Goal: Check status: Check status

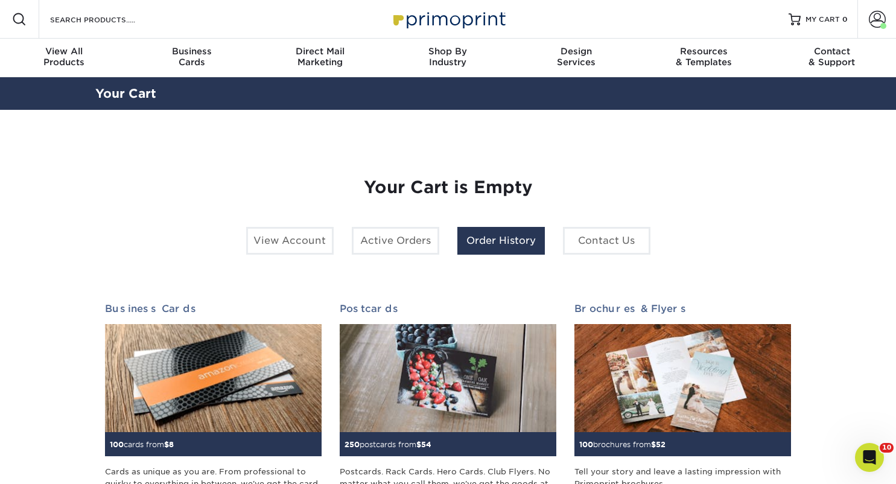
click at [499, 237] on link "Order History" at bounding box center [502, 241] width 88 height 28
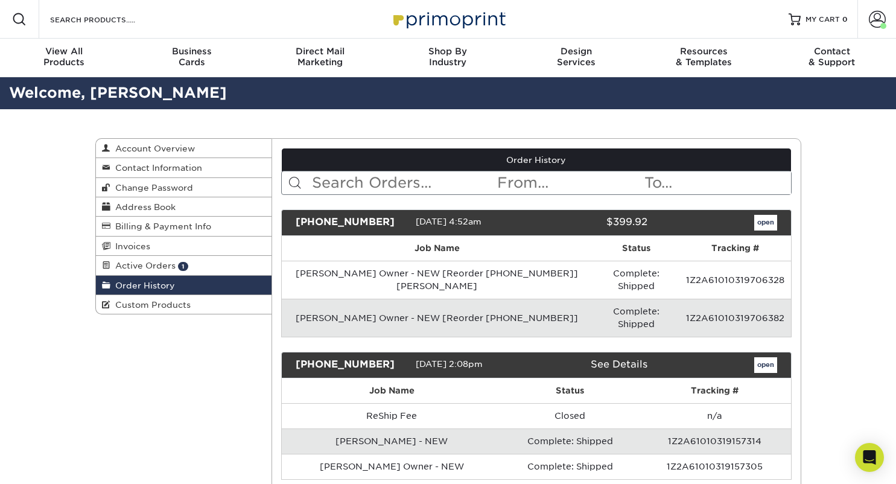
click at [399, 182] on input "text" at bounding box center [403, 182] width 185 height 23
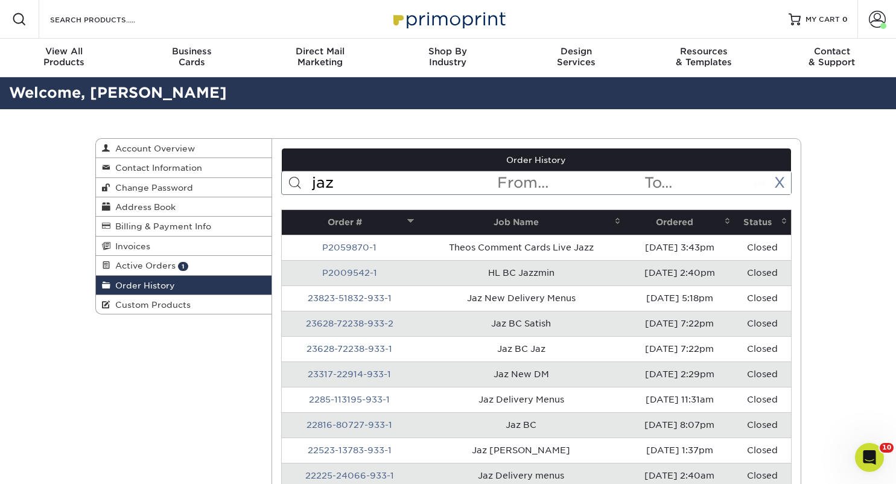
type input "jaz"
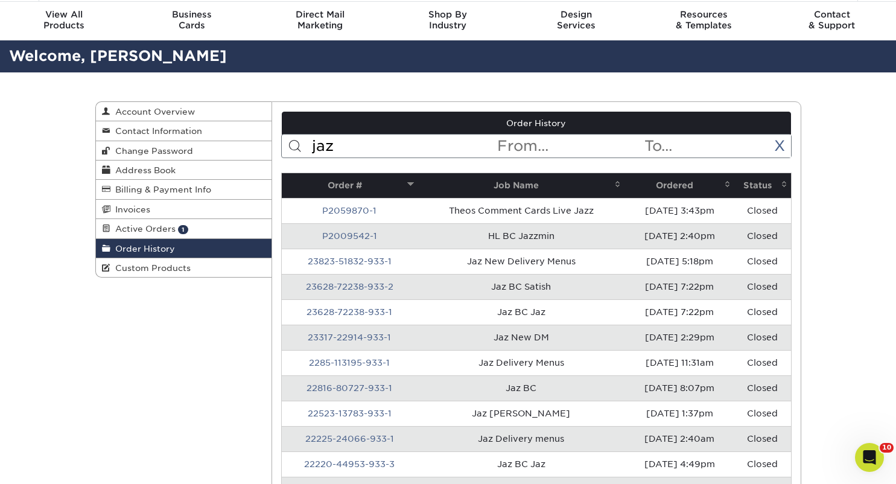
scroll to position [40, 0]
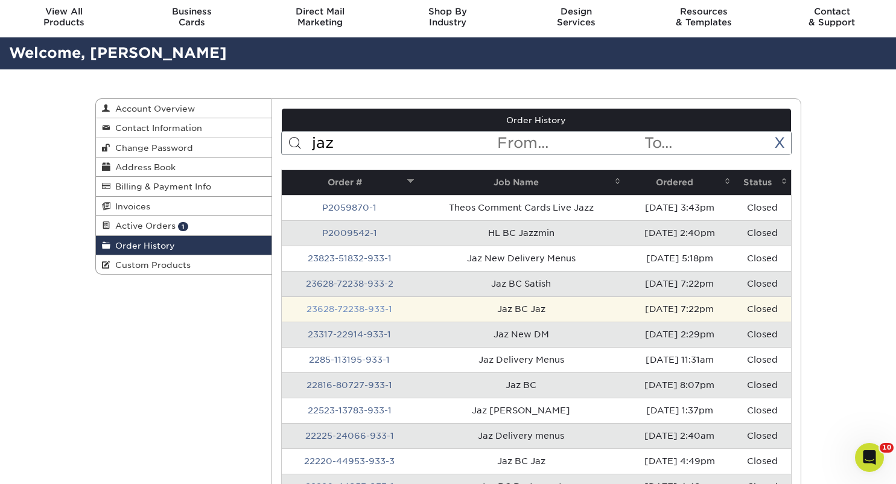
click at [359, 309] on link "23628-72238-933-1" at bounding box center [350, 309] width 86 height 10
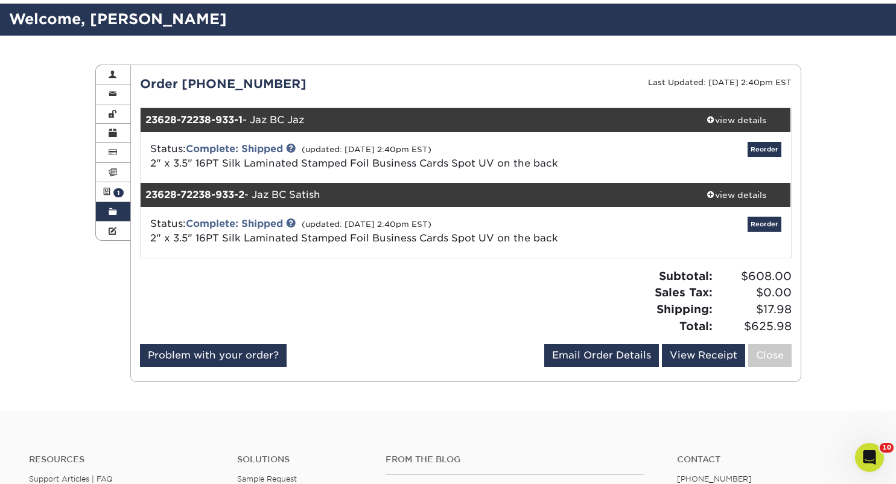
scroll to position [65, 0]
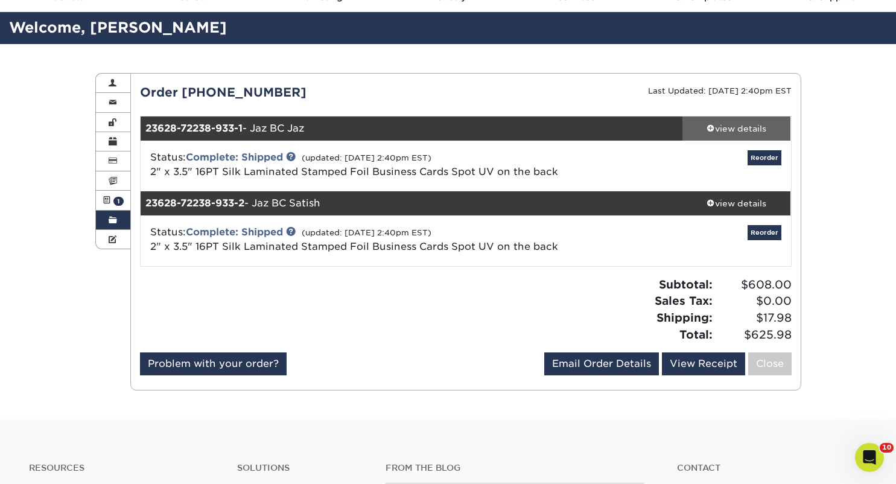
click at [729, 133] on div "view details" at bounding box center [737, 129] width 109 height 12
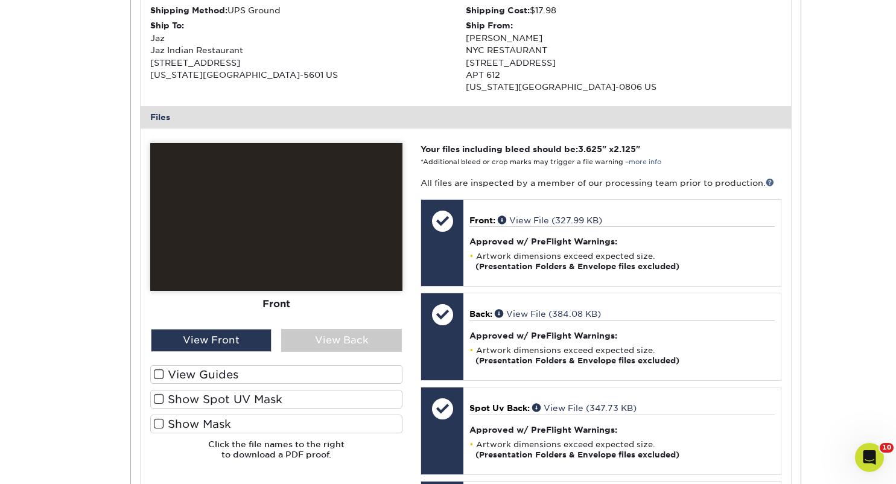
scroll to position [424, 0]
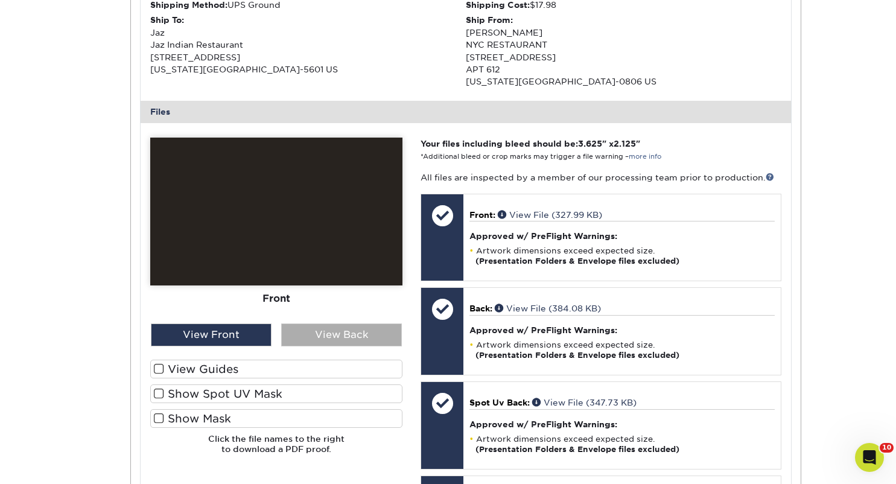
click at [337, 340] on div "View Back" at bounding box center [341, 335] width 121 height 23
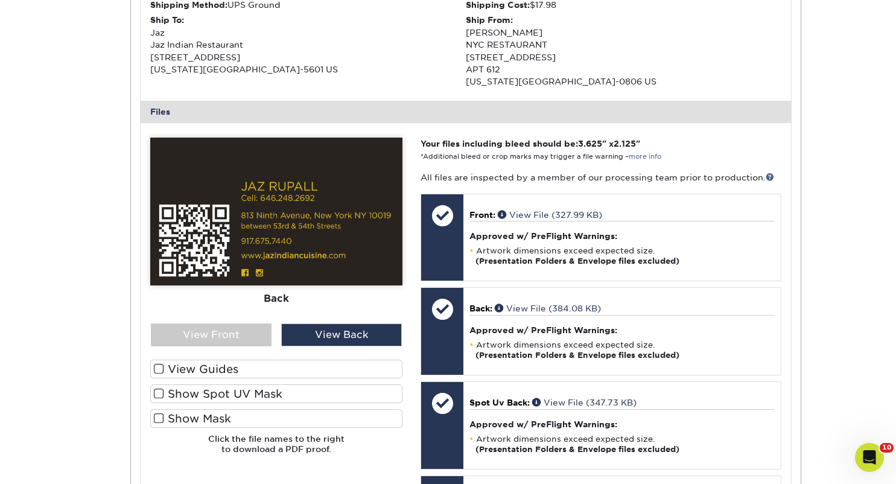
click at [158, 369] on span at bounding box center [159, 368] width 10 height 11
click at [0, 0] on input "View Guides" at bounding box center [0, 0] width 0 height 0
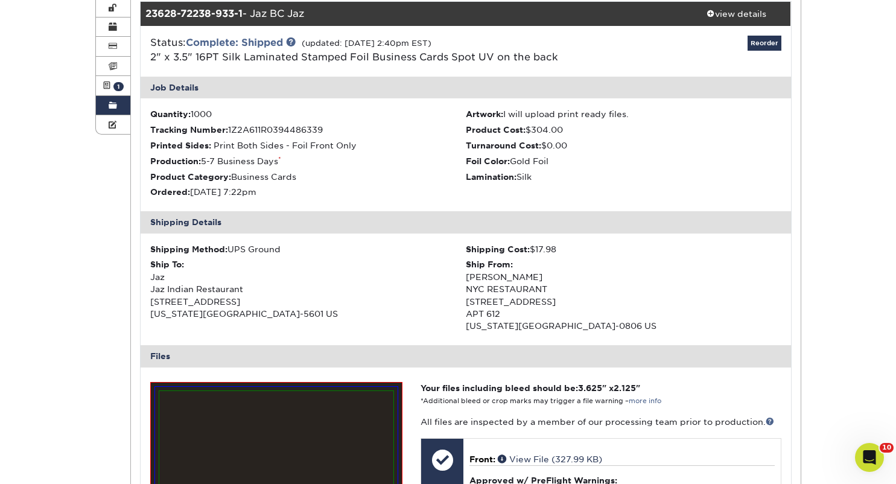
scroll to position [177, 0]
